Goal: Task Accomplishment & Management: Complete application form

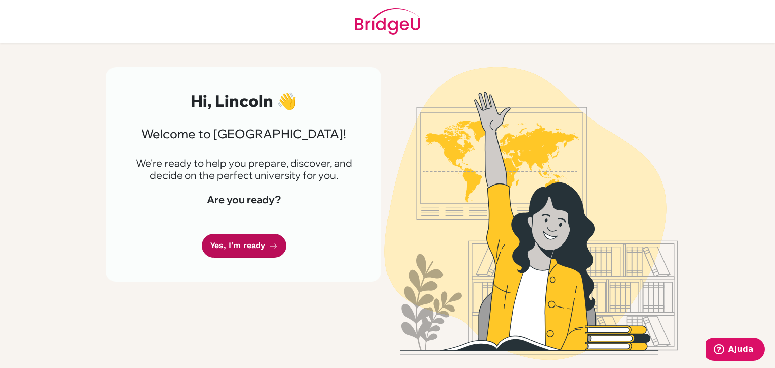
click at [261, 242] on link "Yes, I'm ready" at bounding box center [244, 246] width 84 height 24
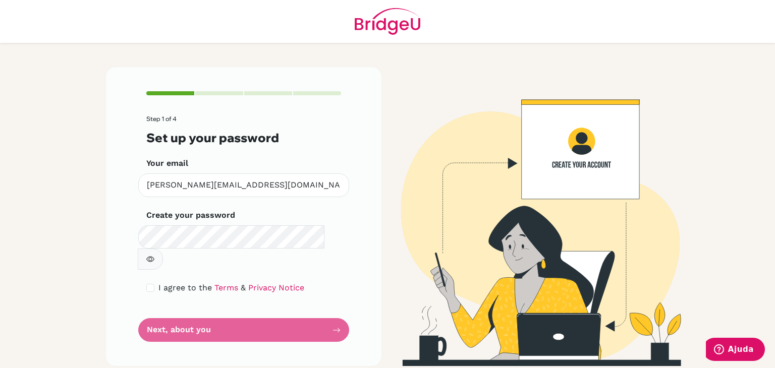
click at [154, 255] on icon "button" at bounding box center [150, 259] width 8 height 8
click at [284, 311] on form "Step 1 of 4 Set up your password Your email [EMAIL_ADDRESS][DOMAIN_NAME] Invali…" at bounding box center [243, 229] width 195 height 227
click at [149, 284] on input "checkbox" at bounding box center [150, 288] width 8 height 8
checkbox input "true"
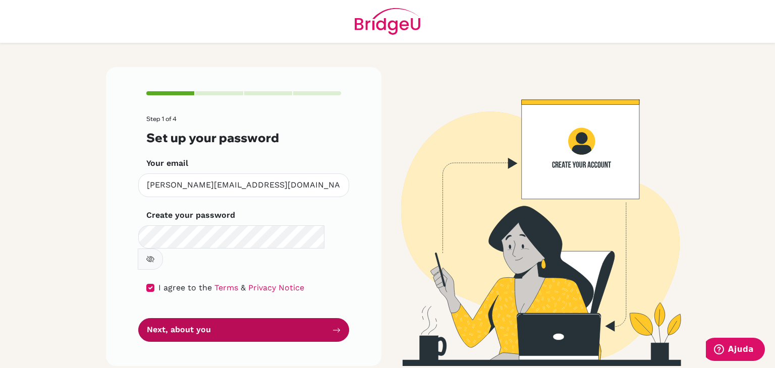
click at [200, 318] on button "Next, about you" at bounding box center [243, 330] width 211 height 24
